Goal: Task Accomplishment & Management: Use online tool/utility

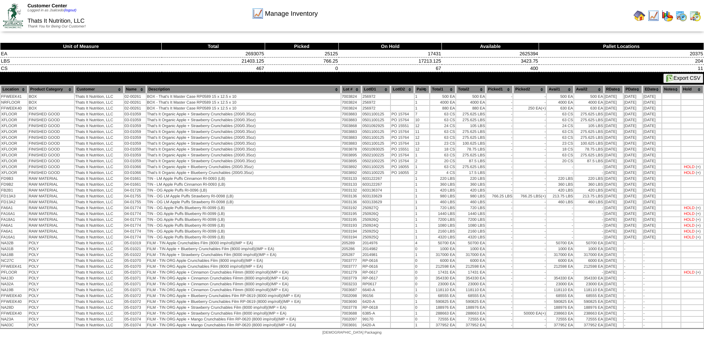
click at [17, 13] on img at bounding box center [13, 15] width 20 height 25
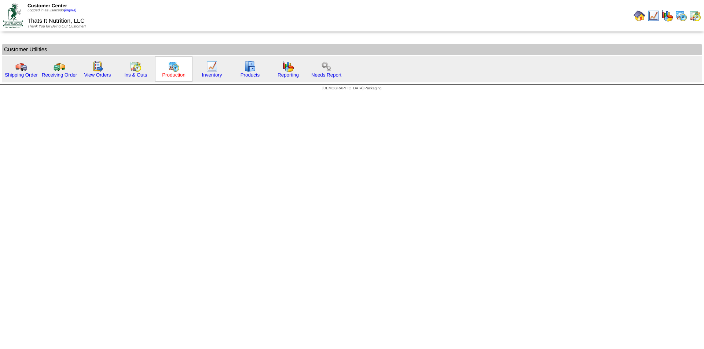
click at [173, 76] on link "Production" at bounding box center [173, 74] width 23 height 5
